Goal: Task Accomplishment & Management: Manage account settings

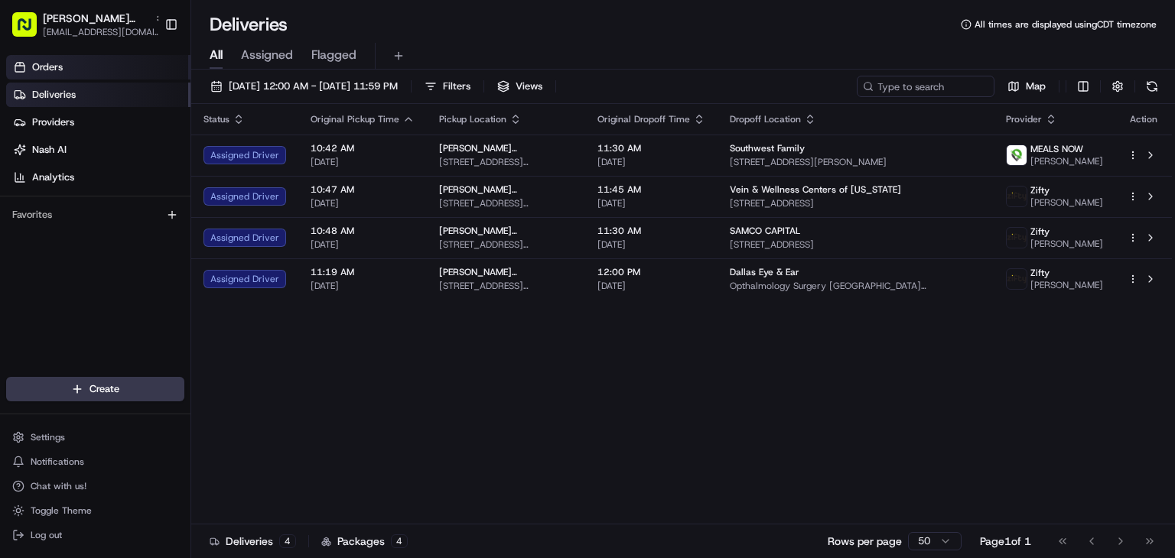
click at [132, 63] on link "Orders" at bounding box center [98, 67] width 184 height 24
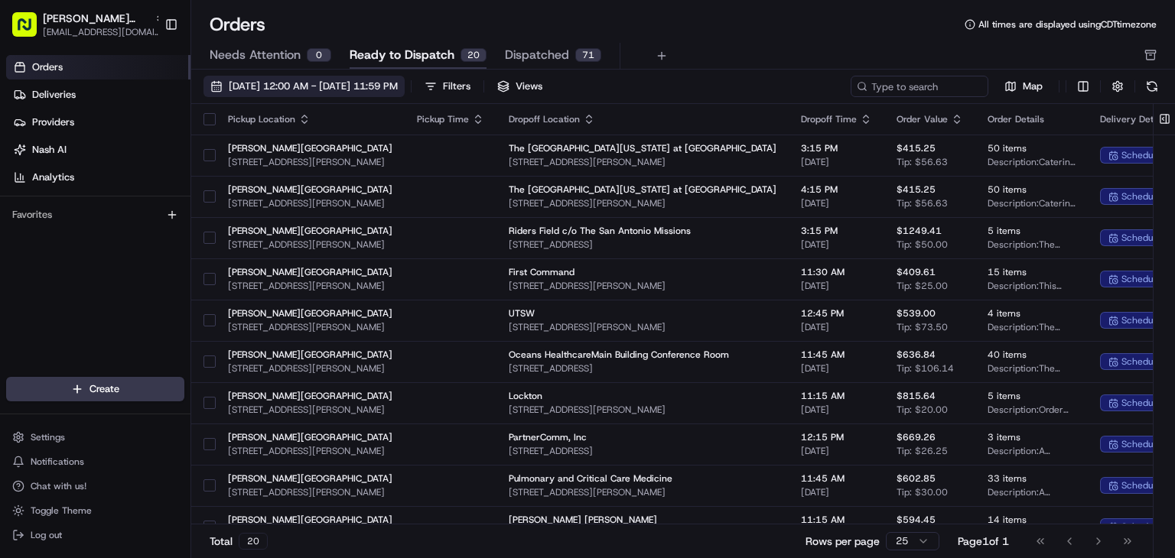
click at [398, 86] on span "[DATE] 12:00 AM - [DATE] 11:59 PM" at bounding box center [313, 87] width 169 height 14
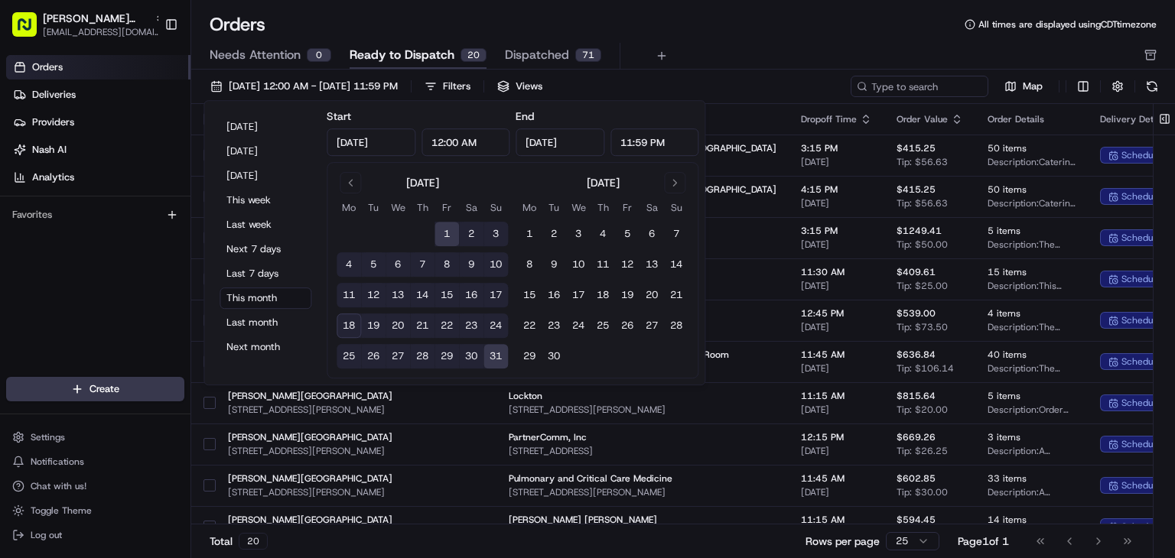
click at [356, 326] on button "18" at bounding box center [349, 326] width 24 height 24
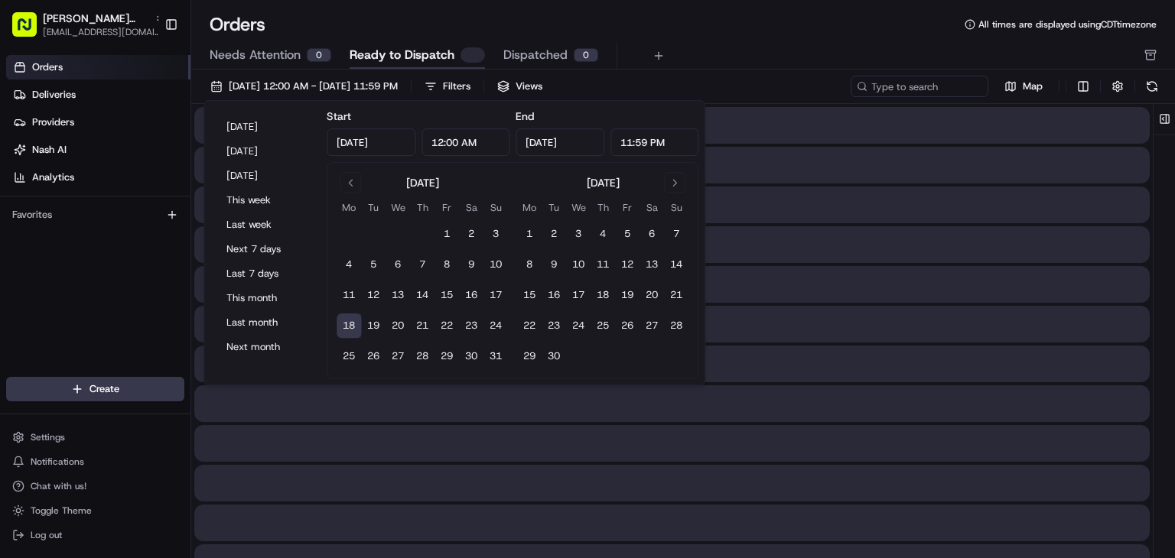
type input "[DATE]"
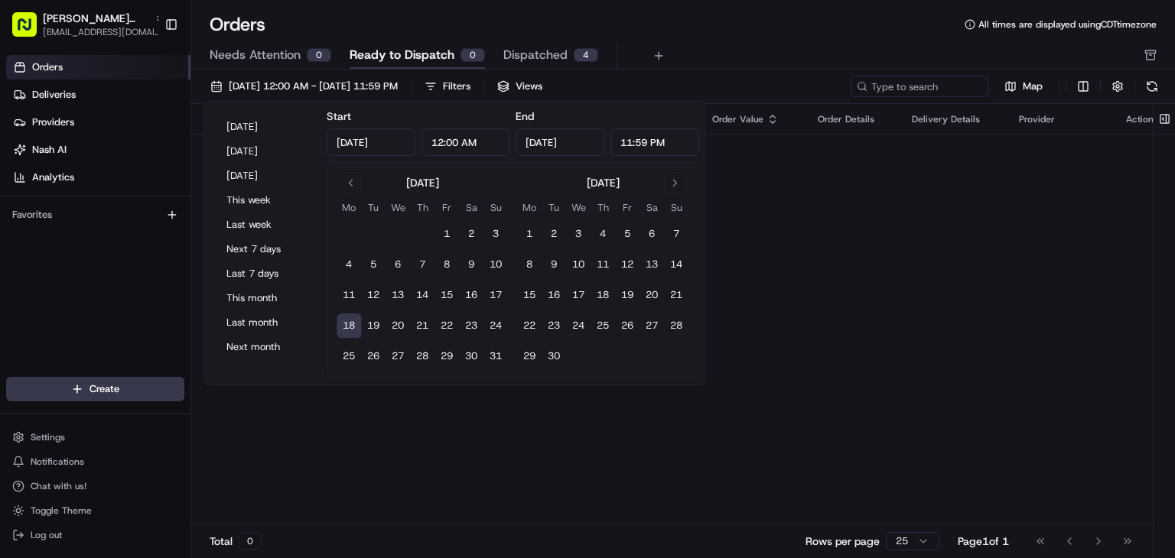
click at [702, 63] on div "Needs Attention 0 Ready to Dispatch 0 Dispatched 4" at bounding box center [673, 56] width 926 height 26
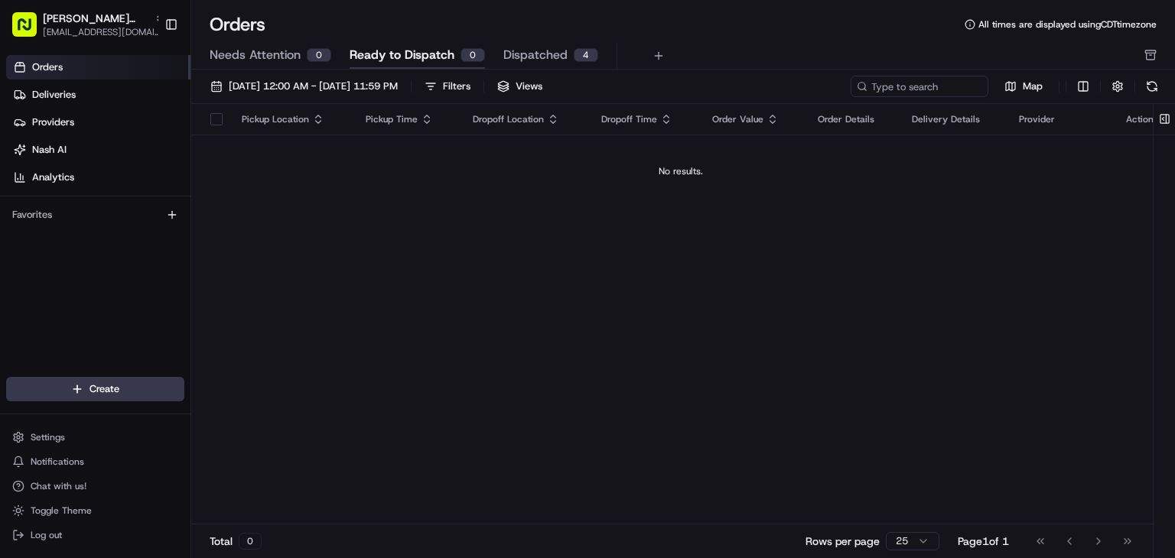
click at [539, 59] on span "Dispatched" at bounding box center [535, 55] width 64 height 18
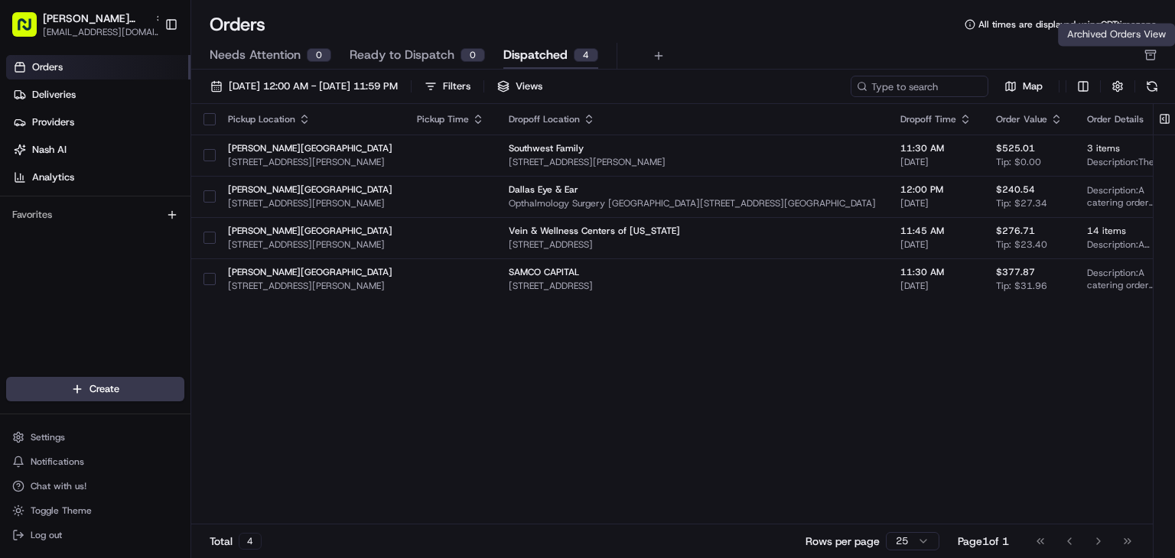
click at [1154, 58] on icon "button" at bounding box center [1151, 56] width 8 height 7
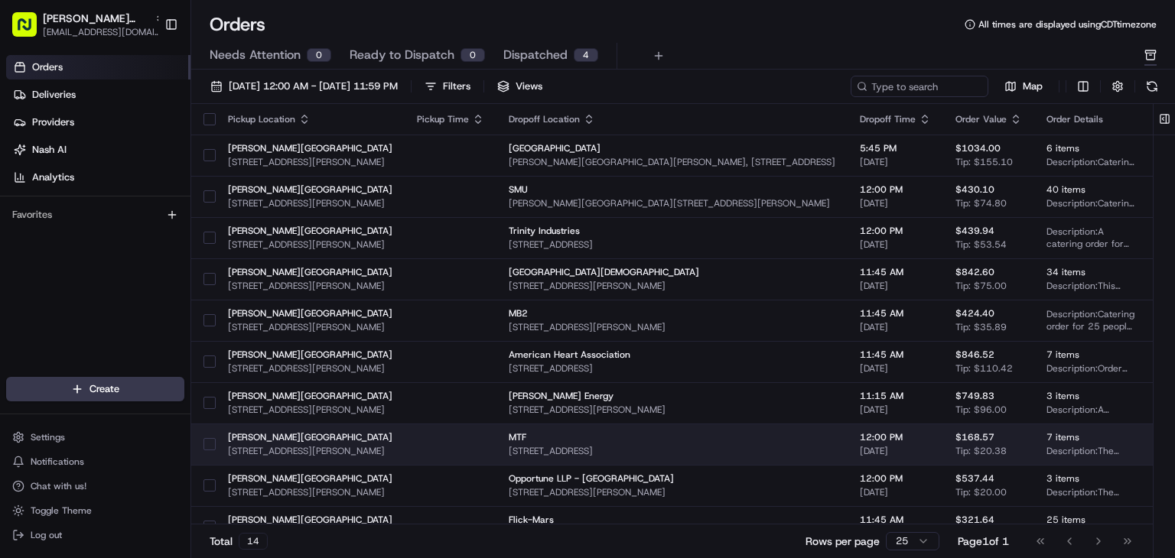
click at [210, 449] on button "button" at bounding box center [209, 444] width 12 height 12
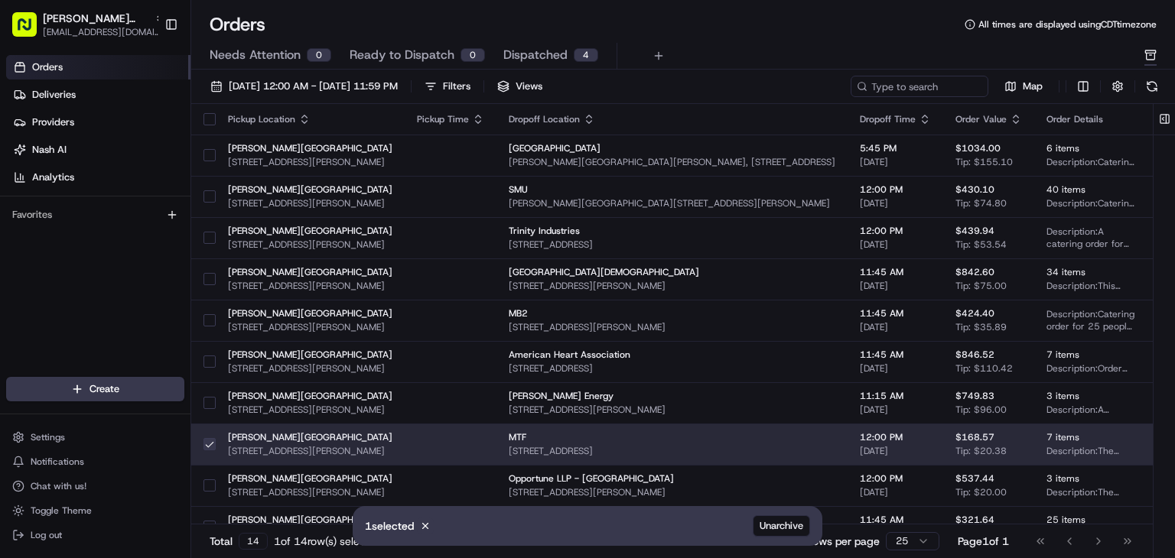
click at [214, 446] on button "button" at bounding box center [209, 444] width 12 height 12
